Goal: Transaction & Acquisition: Obtain resource

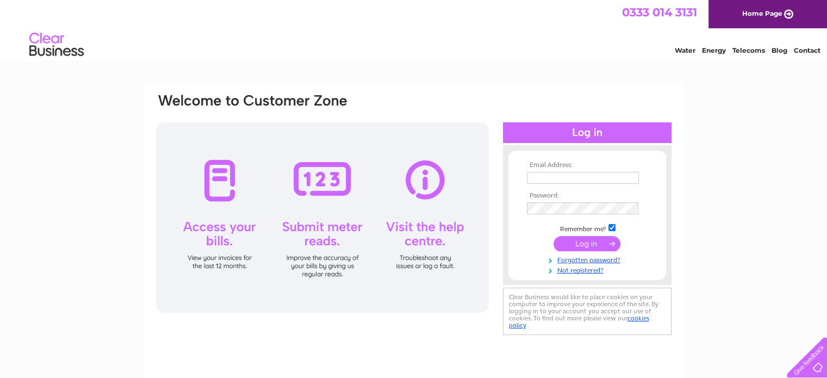
click at [550, 179] on input "text" at bounding box center [583, 178] width 112 height 12
type input "gmacancrum@gmail.com"
click at [598, 244] on input "submit" at bounding box center [586, 243] width 67 height 15
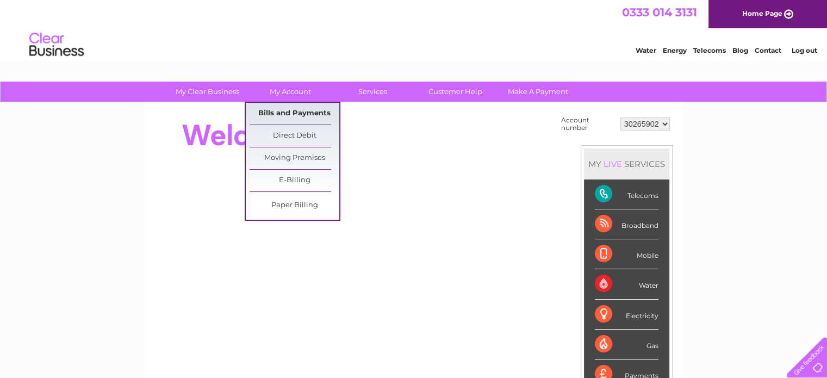
click at [293, 113] on link "Bills and Payments" at bounding box center [294, 114] width 90 height 22
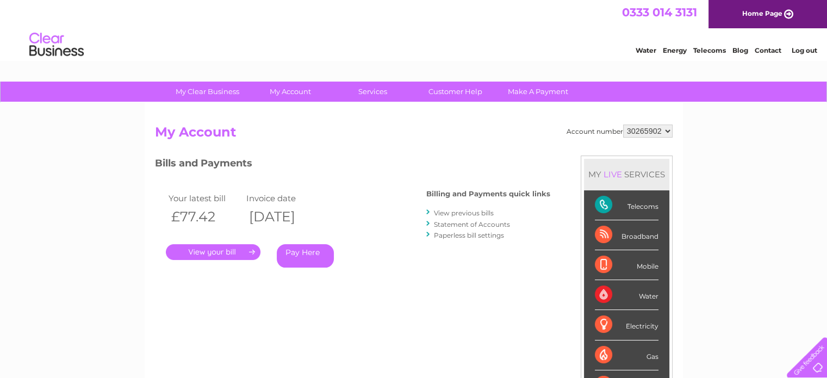
click at [214, 251] on link "." at bounding box center [213, 252] width 95 height 16
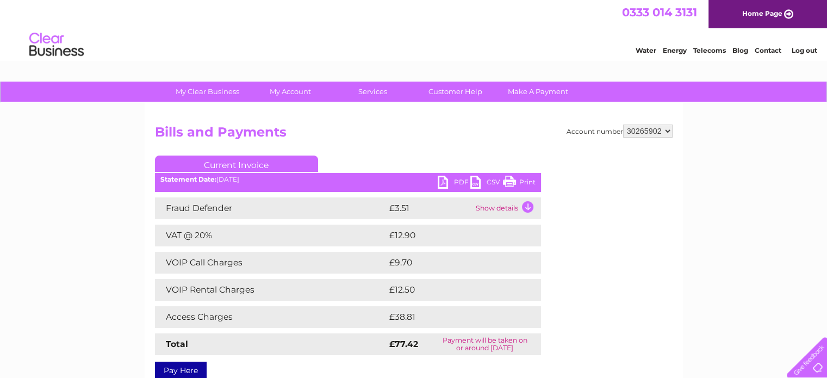
click at [457, 179] on link "PDF" at bounding box center [454, 184] width 33 height 16
click at [797, 51] on link "Log out" at bounding box center [804, 50] width 26 height 8
